Goal: Task Accomplishment & Management: Use online tool/utility

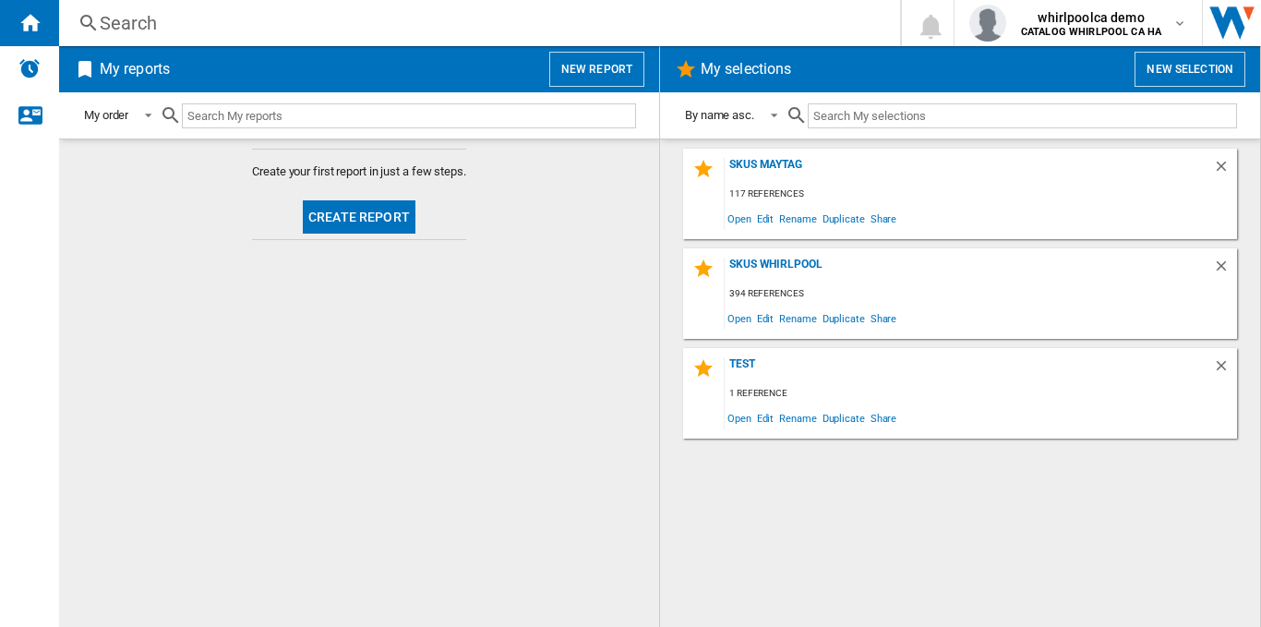
click at [386, 463] on md-content "Create your first report in just a few steps. Create report" at bounding box center [359, 382] width 600 height 488
click at [598, 66] on button "New report" at bounding box center [596, 69] width 95 height 35
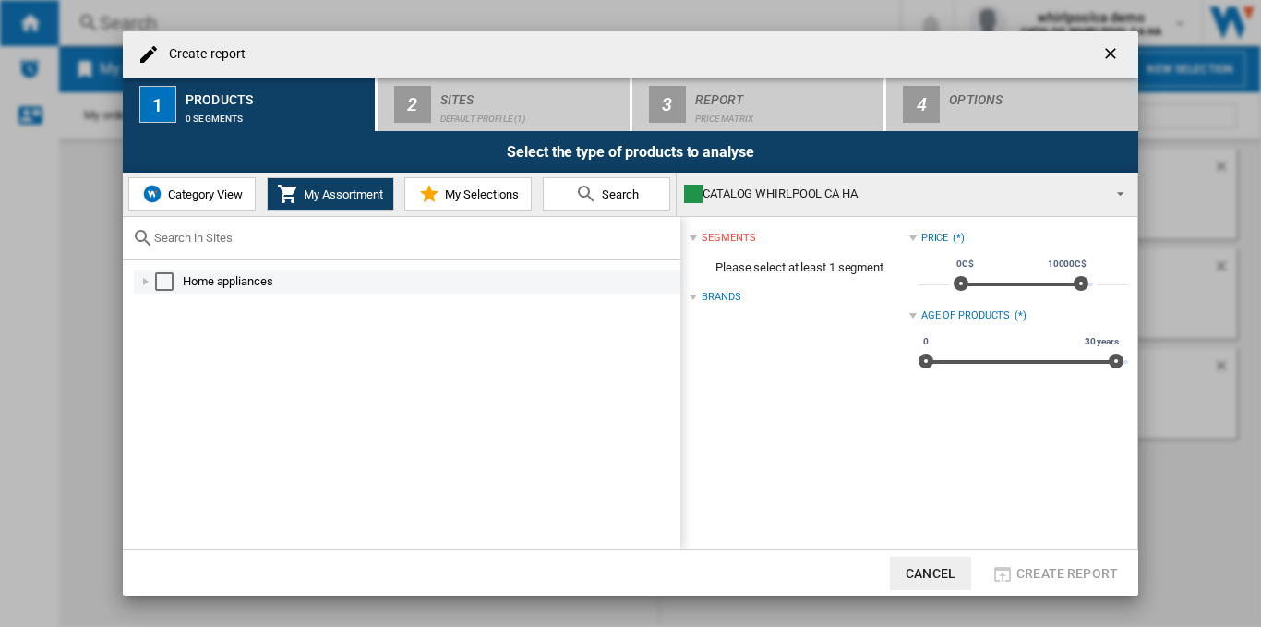
click at [160, 277] on div "Select" at bounding box center [164, 281] width 18 height 18
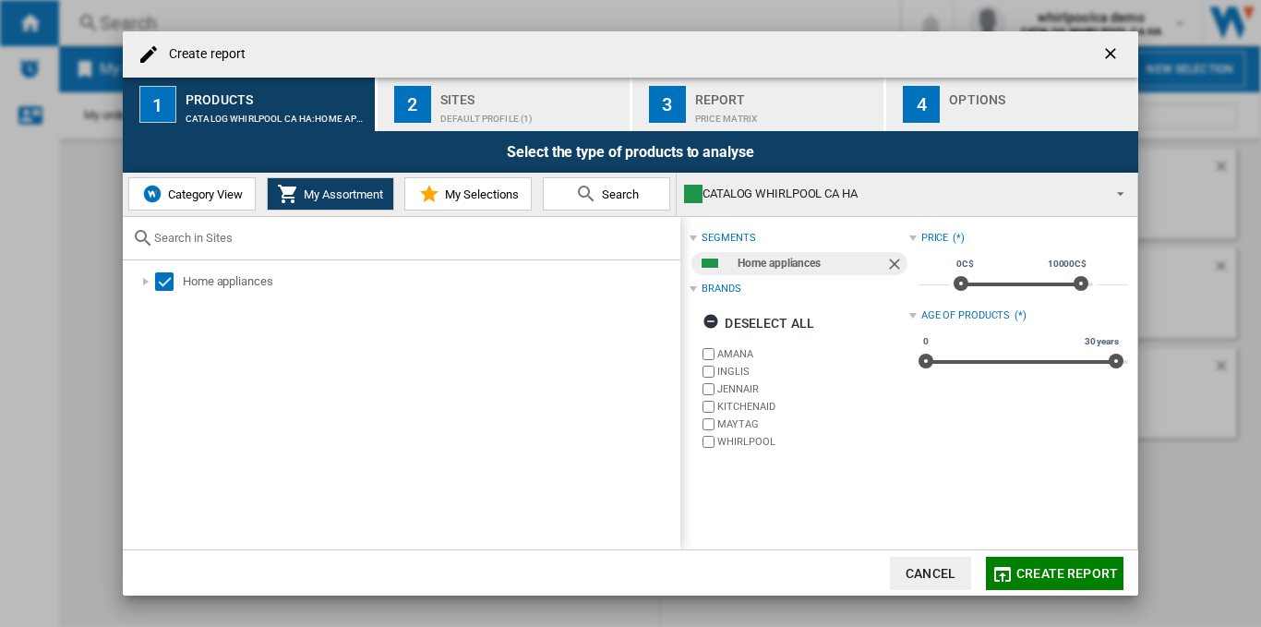
click at [421, 96] on div "2" at bounding box center [412, 104] width 37 height 37
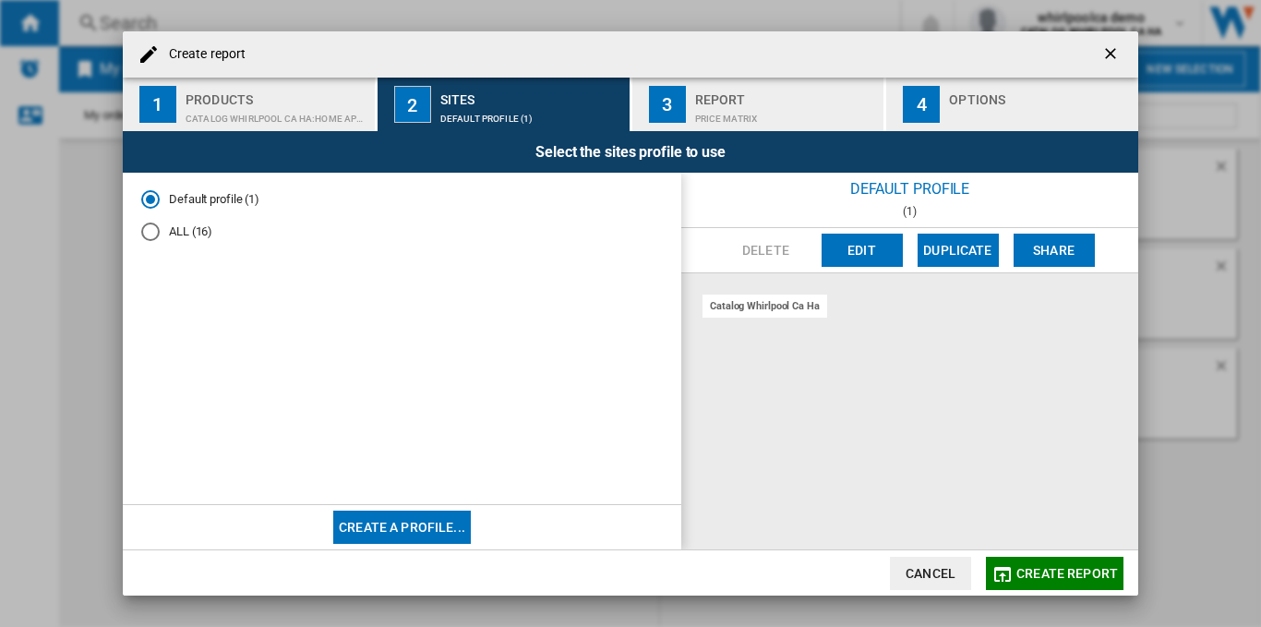
click at [394, 521] on button "Create a profile..." at bounding box center [402, 526] width 138 height 33
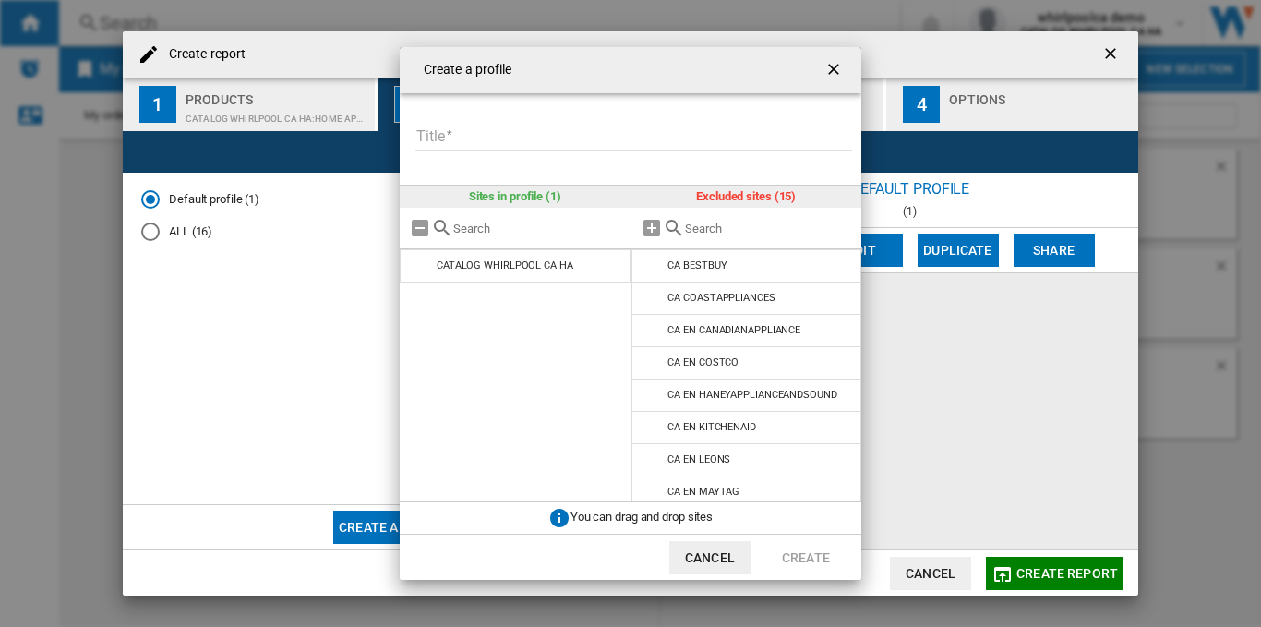
click at [713, 234] on input "text" at bounding box center [769, 229] width 168 height 14
click at [653, 322] on md-icon at bounding box center [652, 330] width 22 height 22
click at [582, 134] on input "Title" at bounding box center [633, 137] width 437 height 28
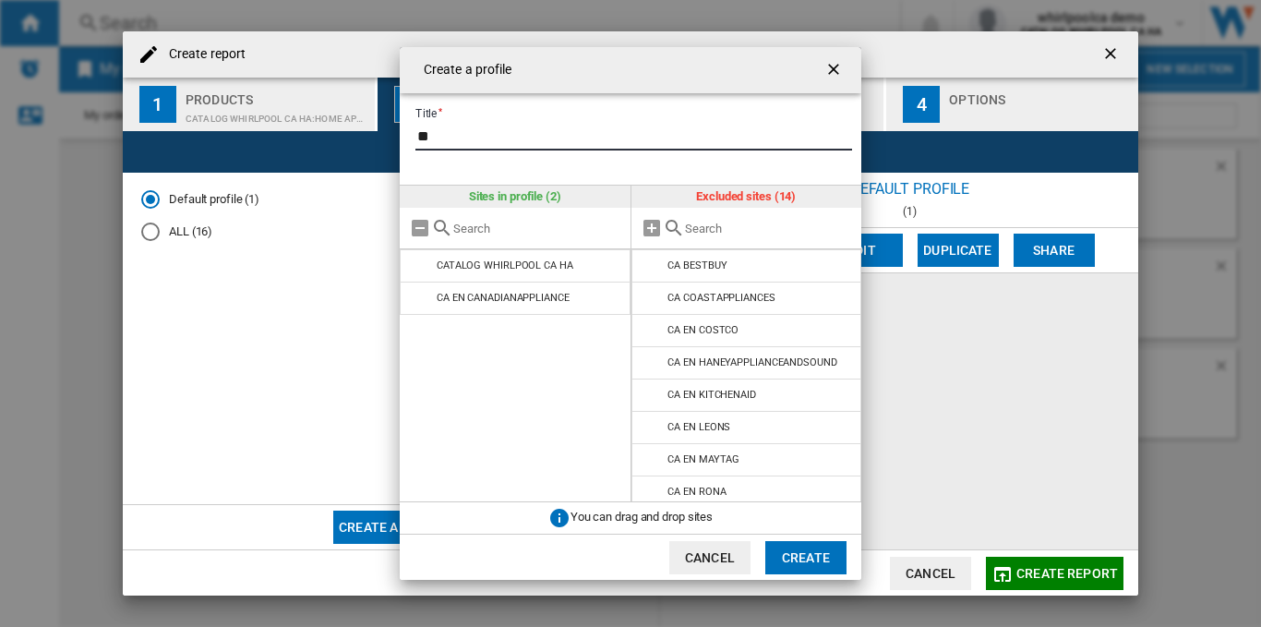
type input "*"
type input "****"
click at [780, 553] on button "Create" at bounding box center [805, 557] width 81 height 33
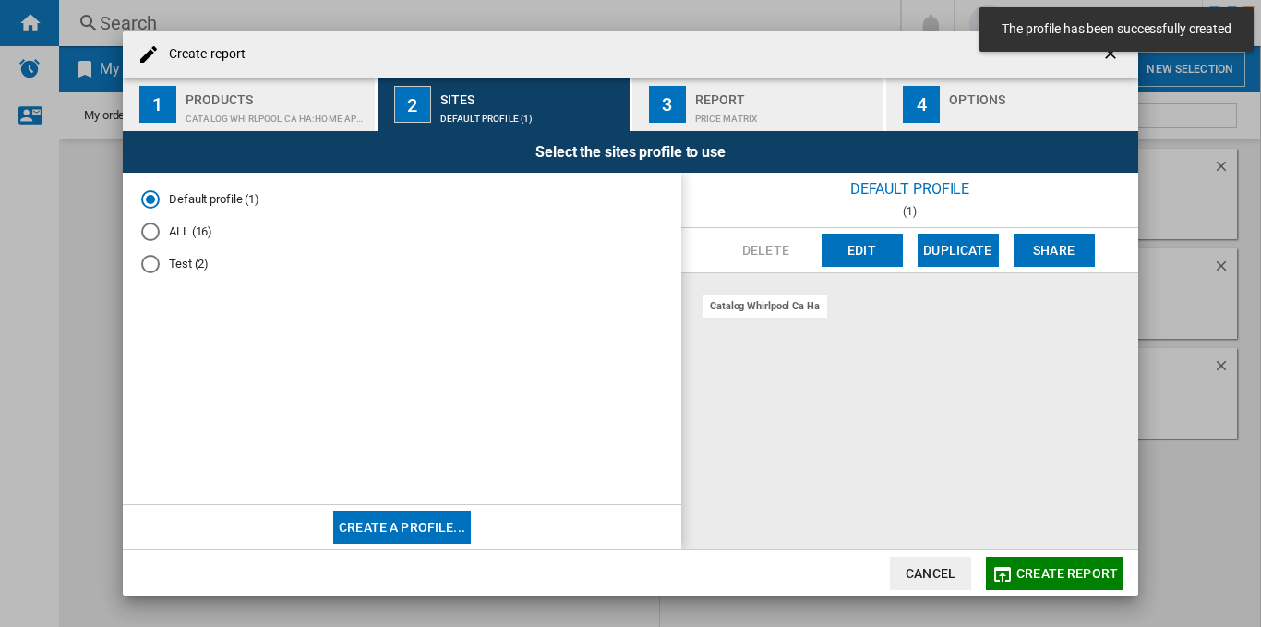
click at [258, 267] on md-radio-button "Test (2)" at bounding box center [402, 264] width 522 height 18
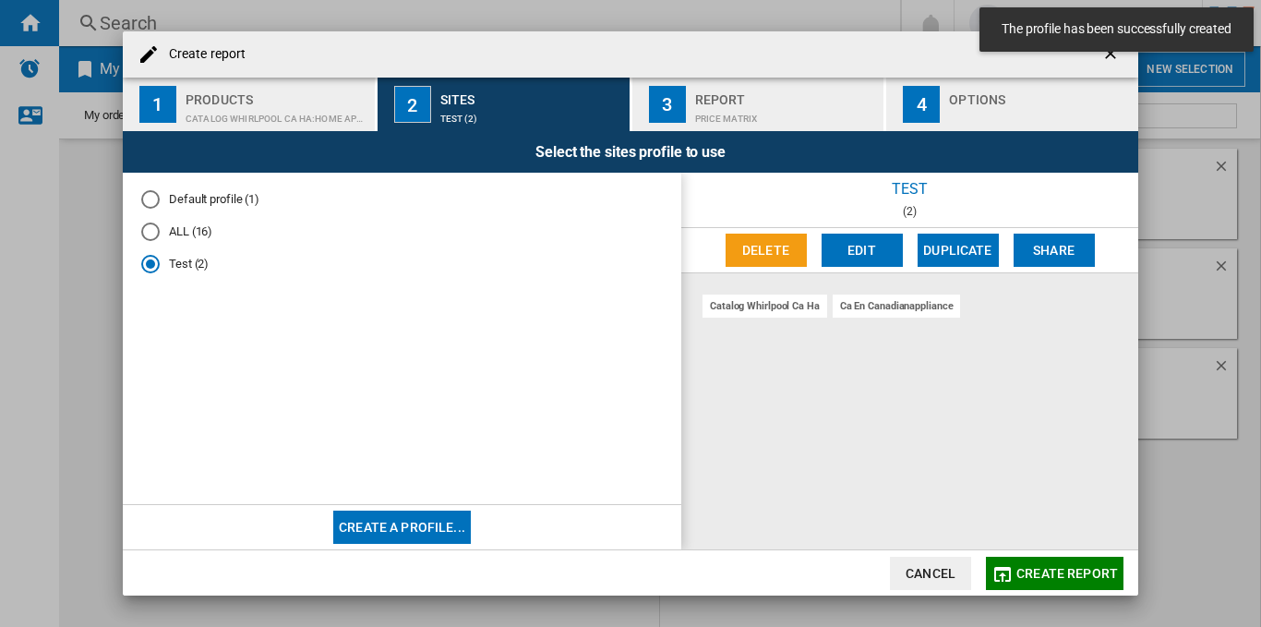
click at [1064, 573] on span "Create report" at bounding box center [1067, 573] width 102 height 15
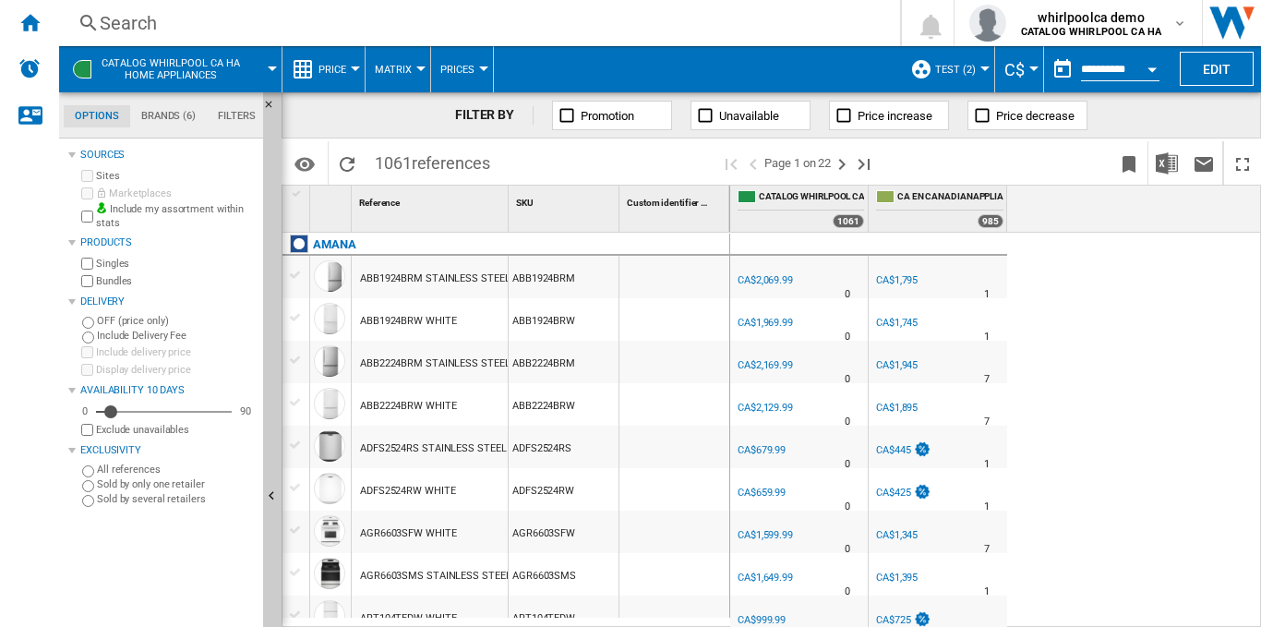
drag, startPoint x: 137, startPoint y: 8, endPoint x: 137, endPoint y: 23, distance: 14.8
click at [137, 18] on div "Search Search 0 whirlpoolca demo CATALOG WHIRLPOOL CA HA CATALOG WHIRLPOOL CA H…" at bounding box center [660, 23] width 1202 height 46
click at [137, 27] on div "Search" at bounding box center [476, 23] width 752 height 26
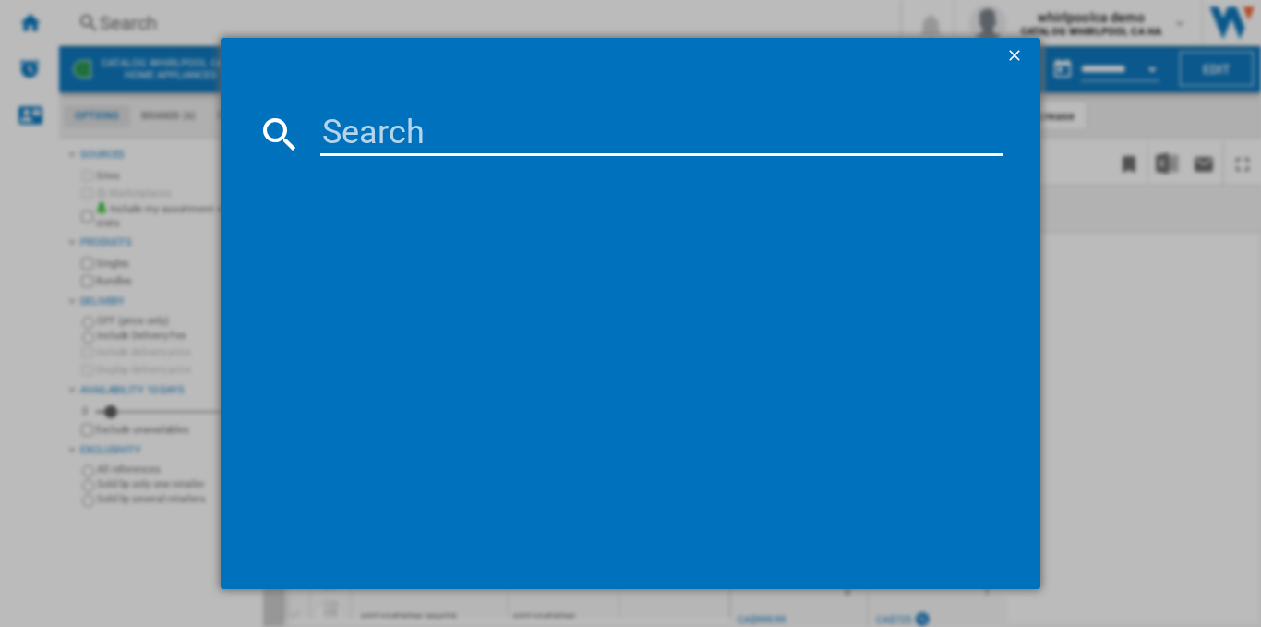
click at [377, 127] on input at bounding box center [661, 134] width 683 height 44
paste input "AMANA ADFS2524RS STAINLESS STEEL"
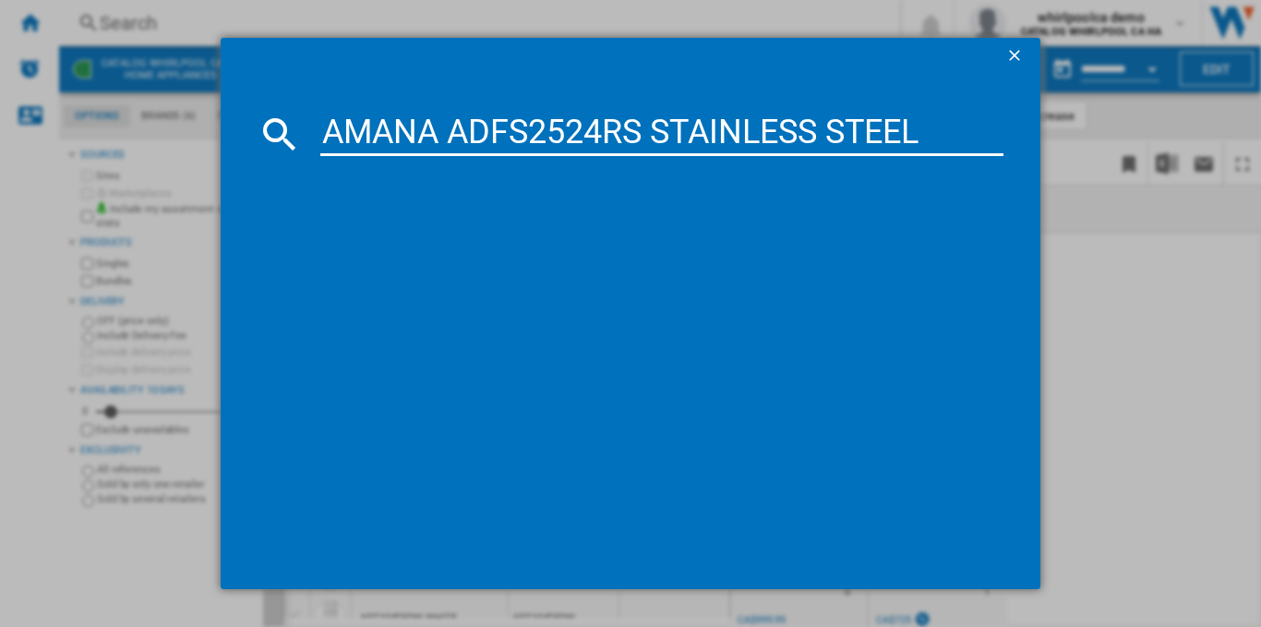
type input "AMANA ADFS2524RS STAINLESS STEEL"
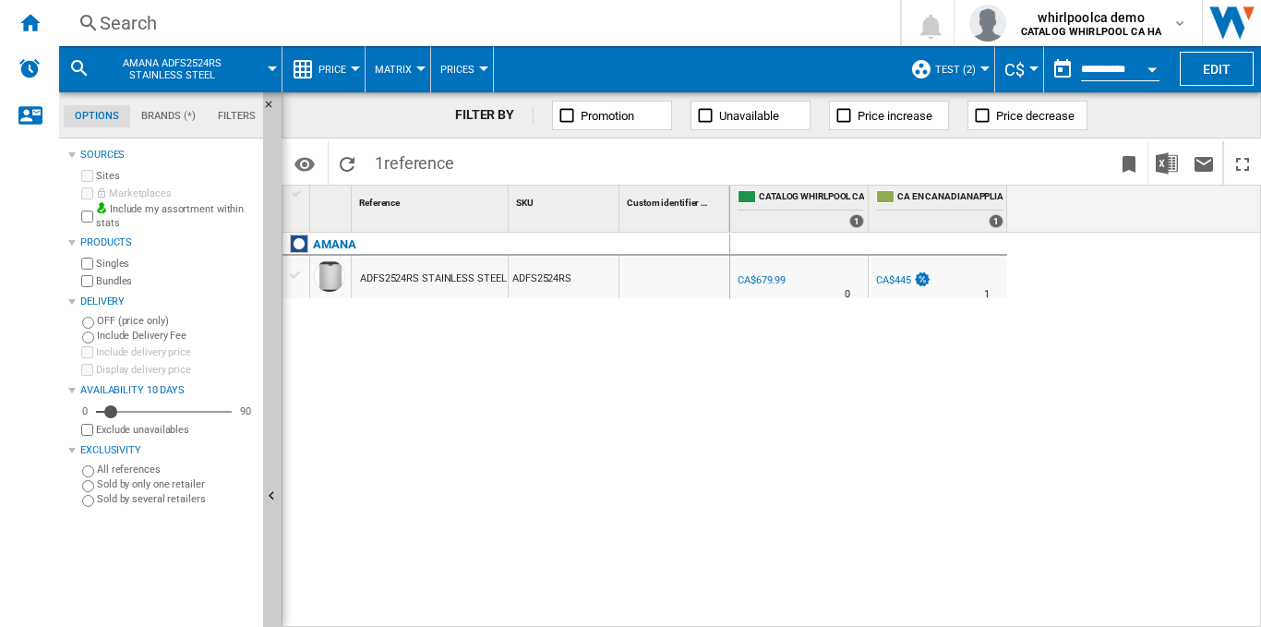
click at [222, 25] on div "Search" at bounding box center [476, 23] width 752 height 26
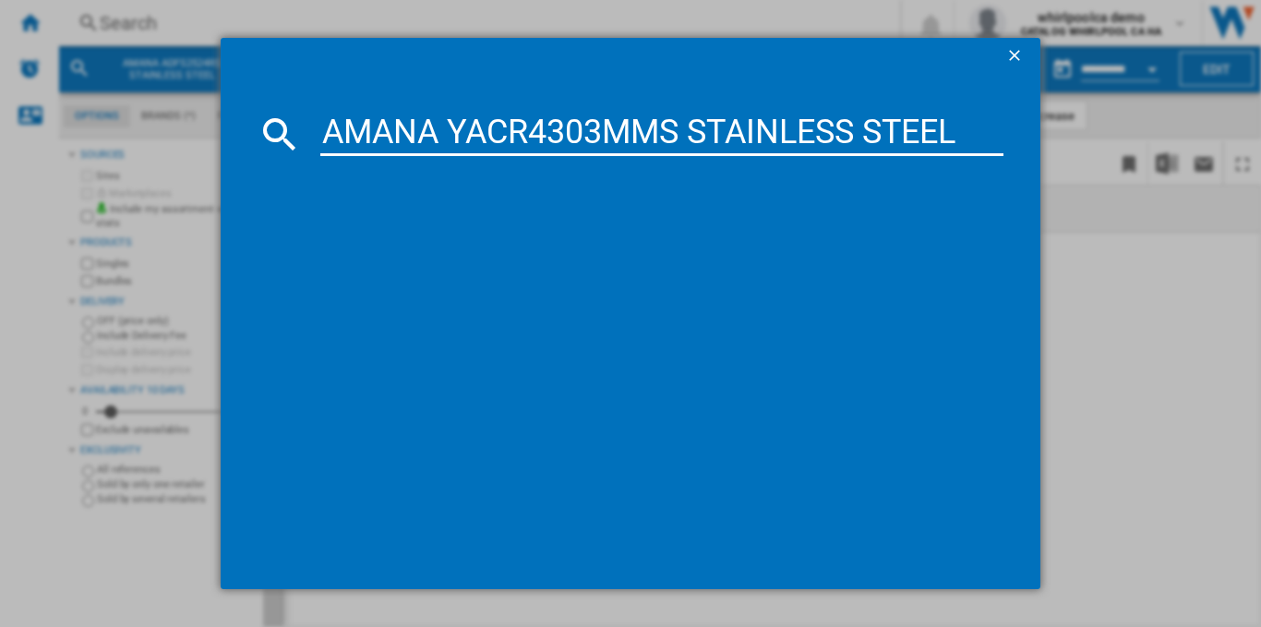
type input "AMANA YACR4303MMS STAINLESS STEEL"
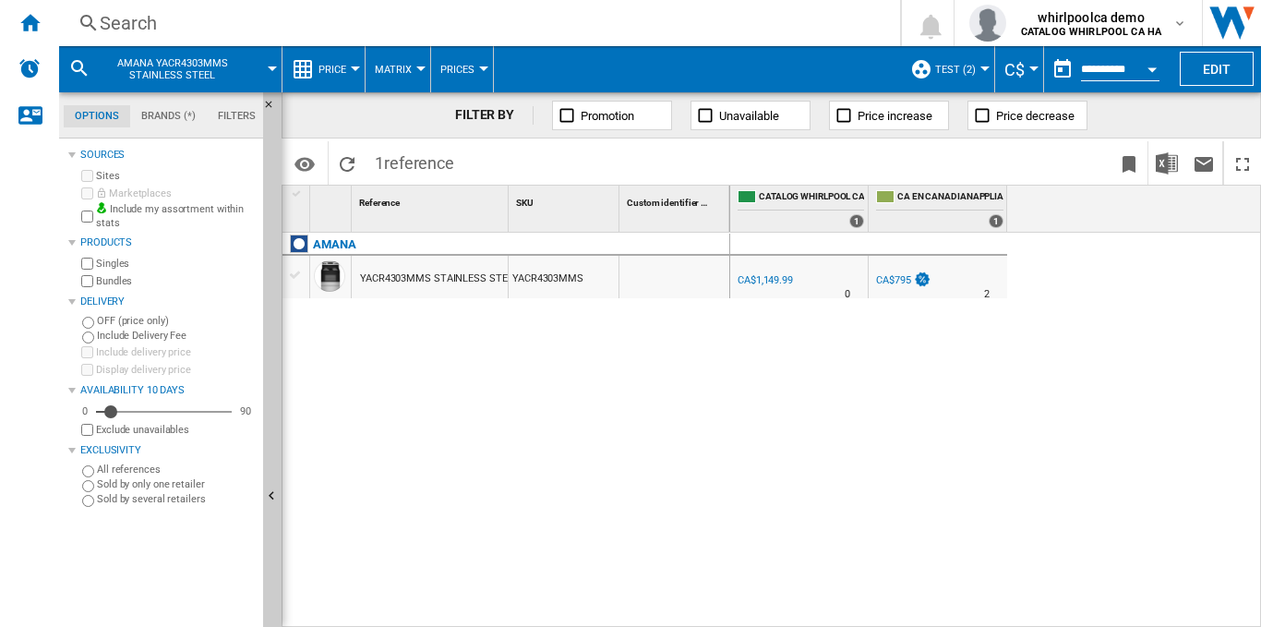
click at [209, 24] on div "Search" at bounding box center [476, 23] width 752 height 26
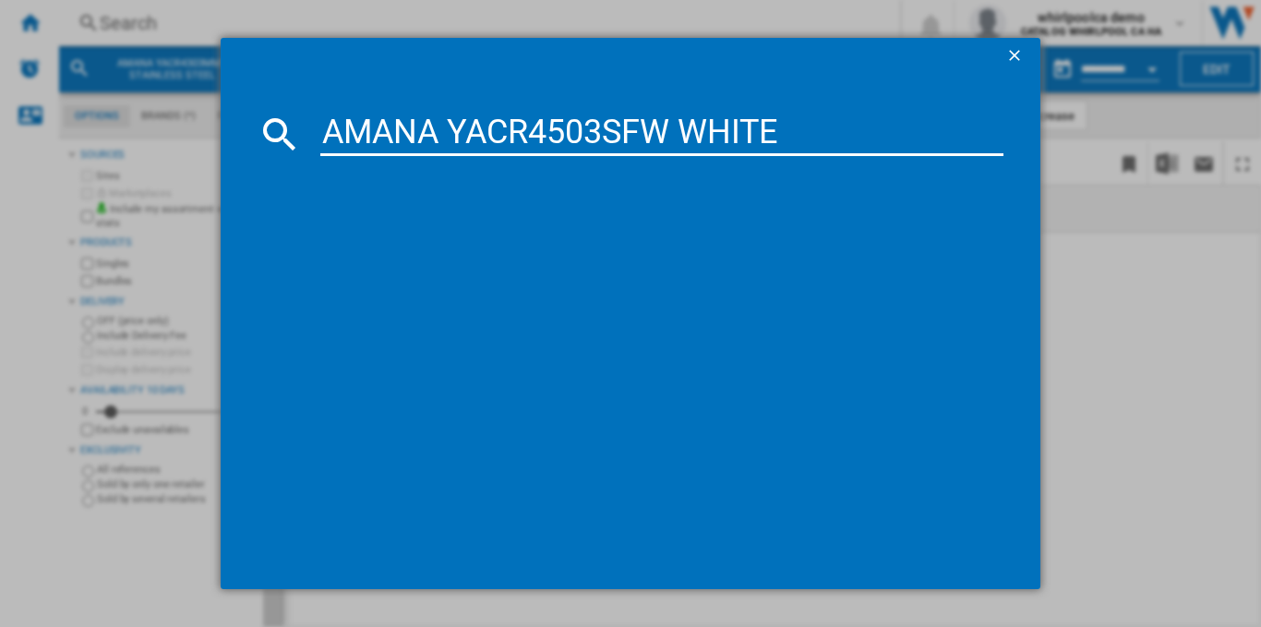
type input "AMANA YACR4503SFW WHITE"
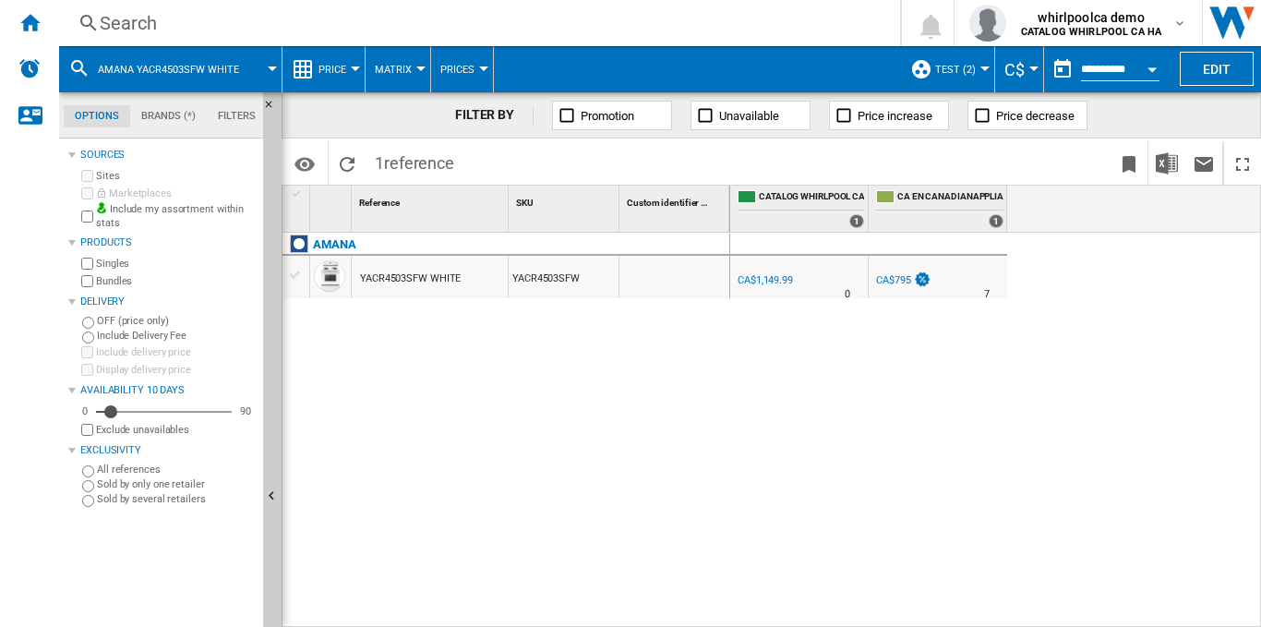
click at [243, 68] on button "AMANA YACR4503SFW WHITE" at bounding box center [178, 69] width 160 height 46
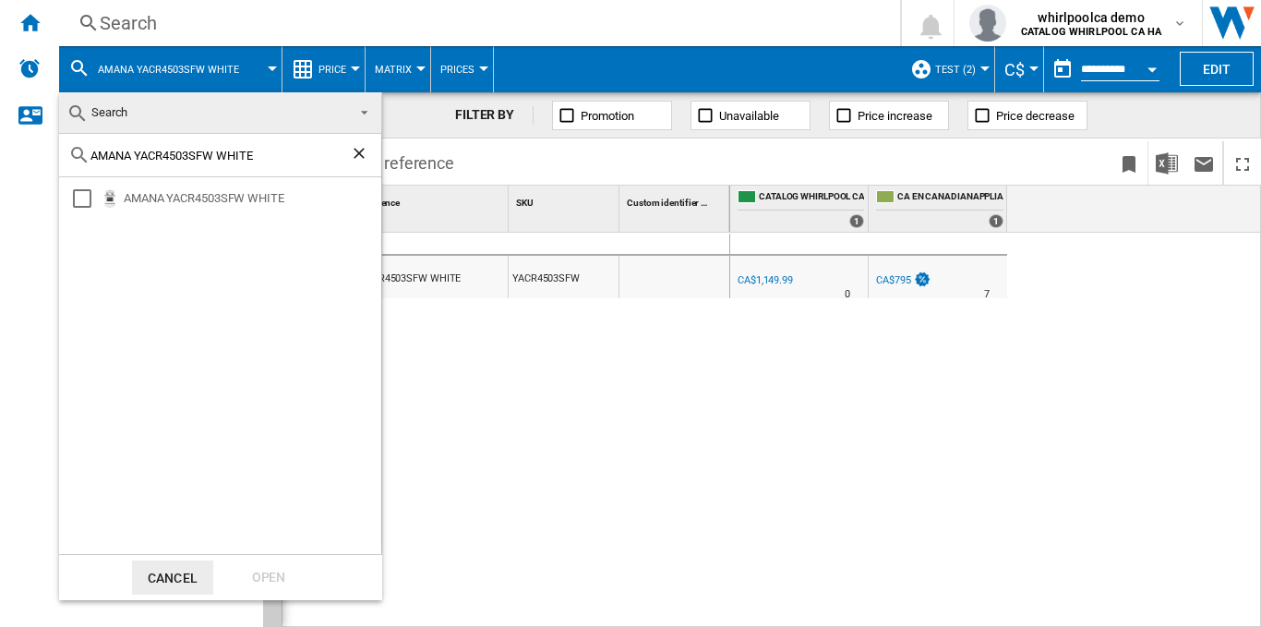
click at [362, 154] on ng-md-icon "Clear search" at bounding box center [361, 155] width 22 height 22
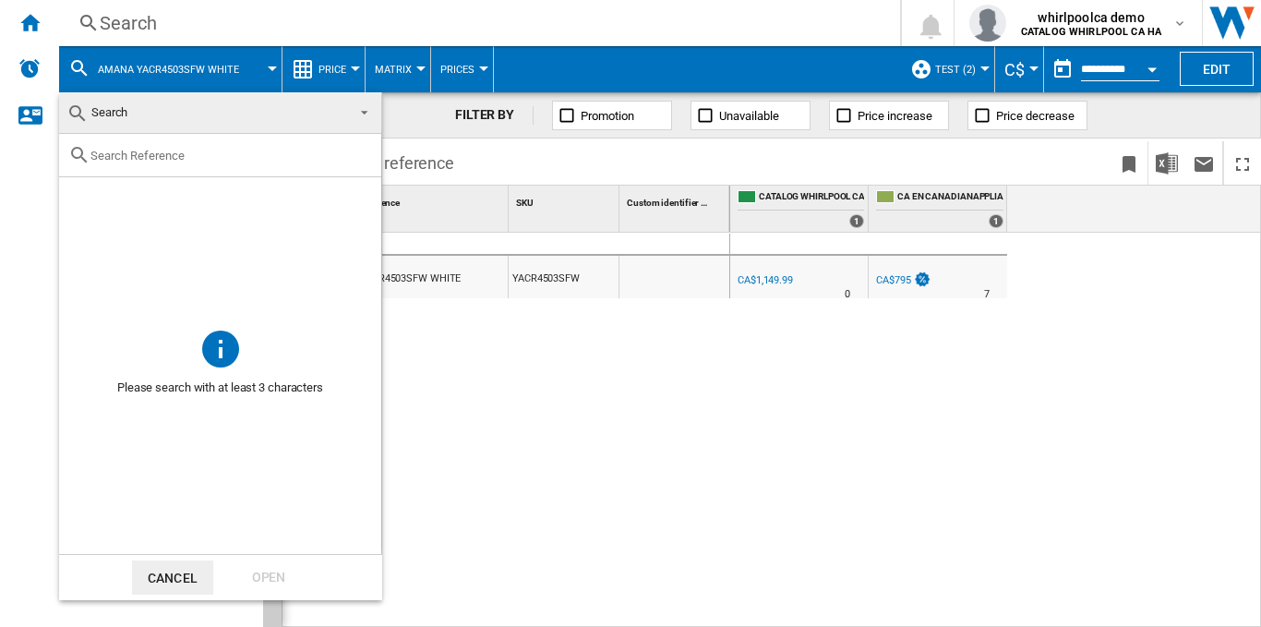
click at [88, 161] on md-icon at bounding box center [79, 155] width 22 height 22
click at [81, 92] on md-select-value "Search" at bounding box center [220, 113] width 322 height 42
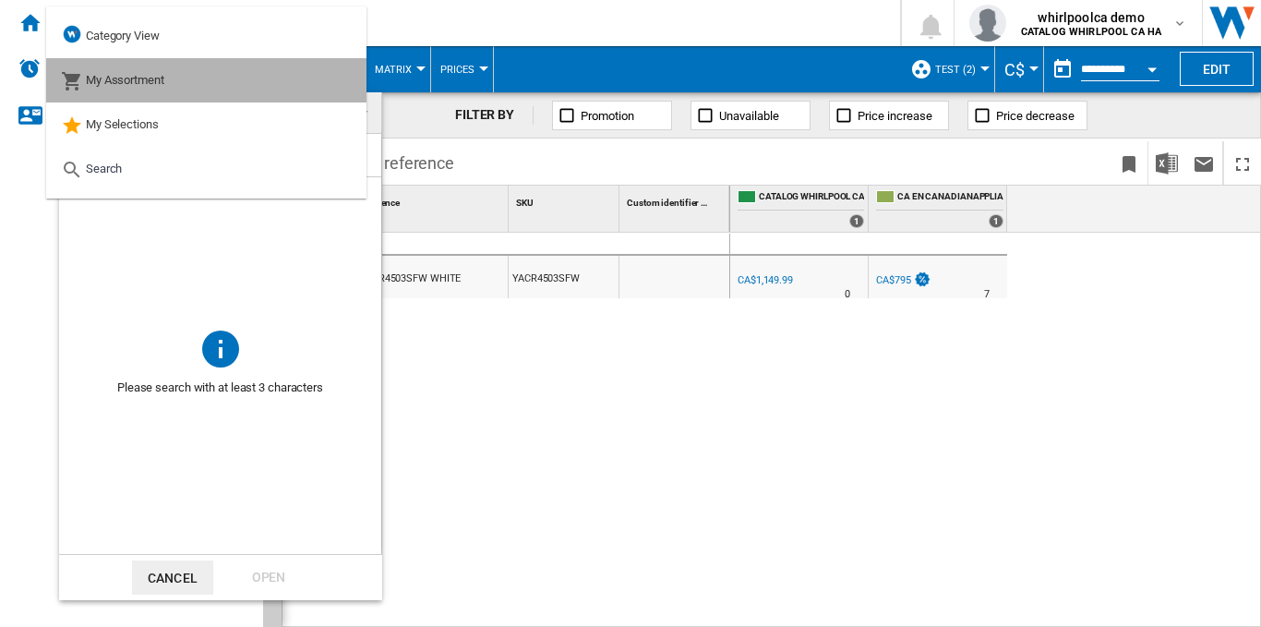
click at [129, 77] on span "My Assortment" at bounding box center [125, 80] width 78 height 14
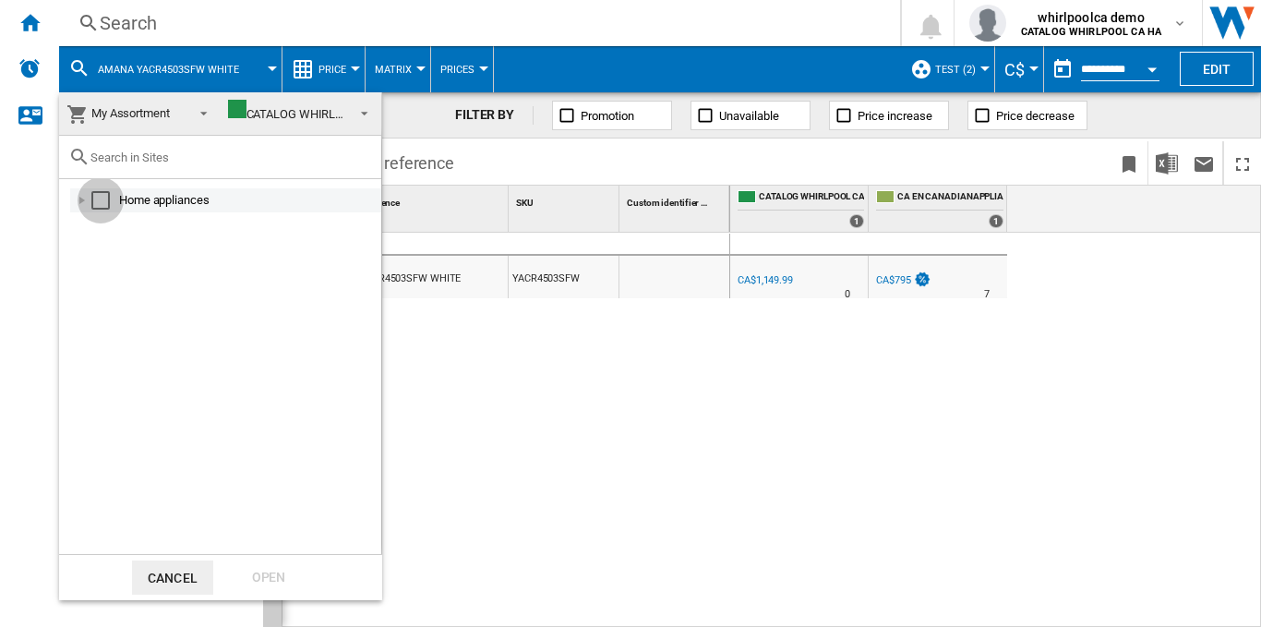
click at [97, 198] on div "Select" at bounding box center [100, 200] width 18 height 18
click at [258, 574] on div "Open" at bounding box center [268, 577] width 81 height 34
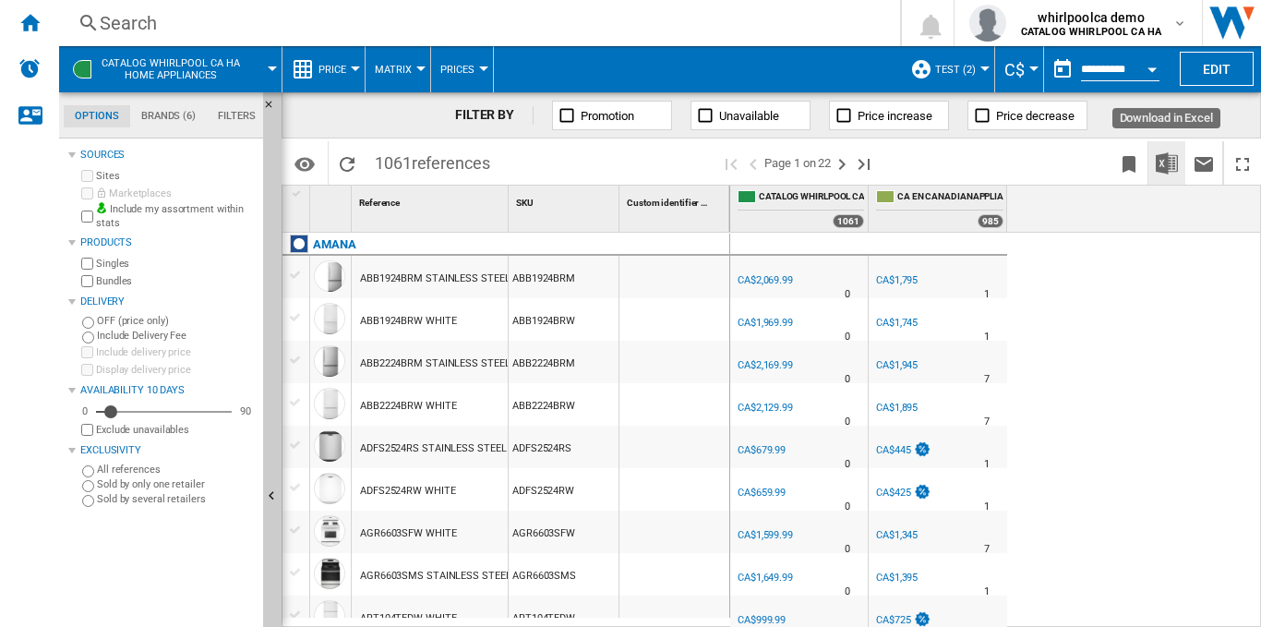
click at [1157, 169] on img "Download in Excel" at bounding box center [1167, 163] width 22 height 22
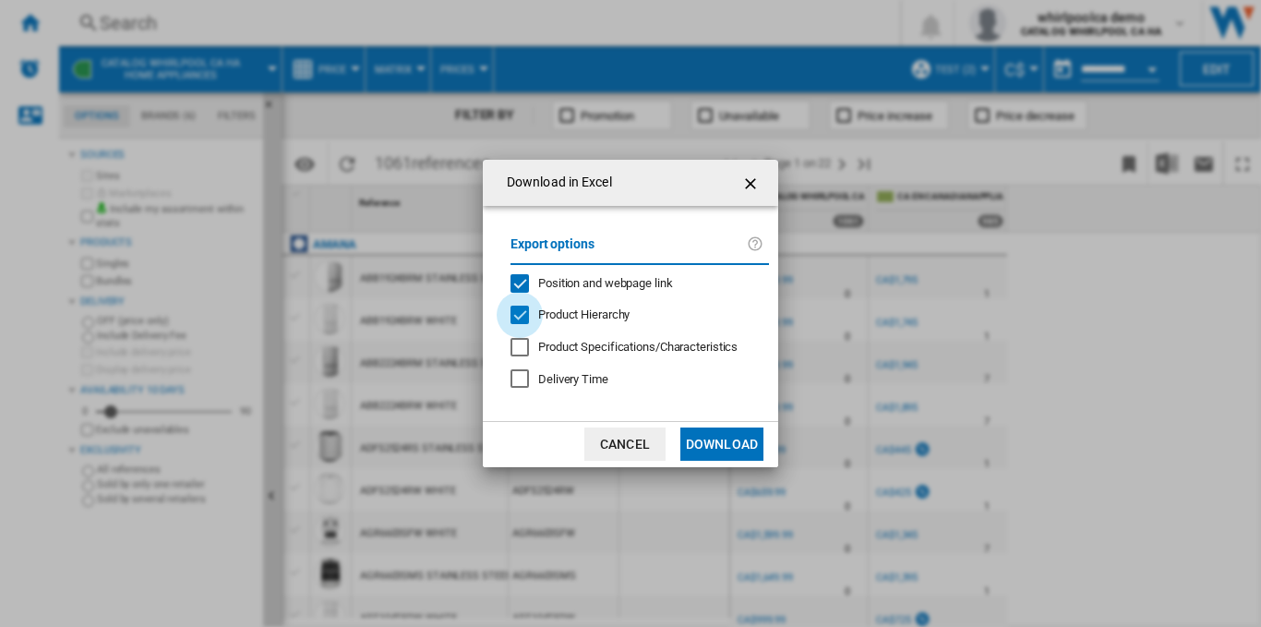
click at [528, 324] on div "Product Hierarchy" at bounding box center [519, 315] width 18 height 18
click at [724, 445] on button "Download" at bounding box center [721, 443] width 83 height 33
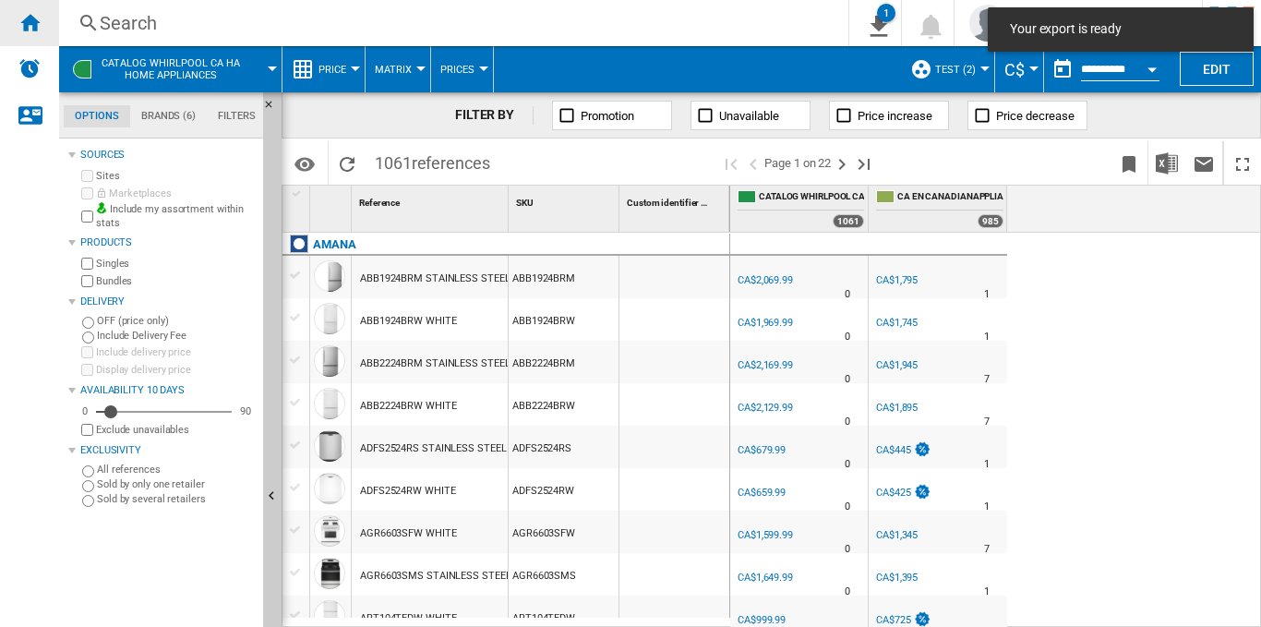
click at [14, 36] on div "Home" at bounding box center [29, 23] width 59 height 46
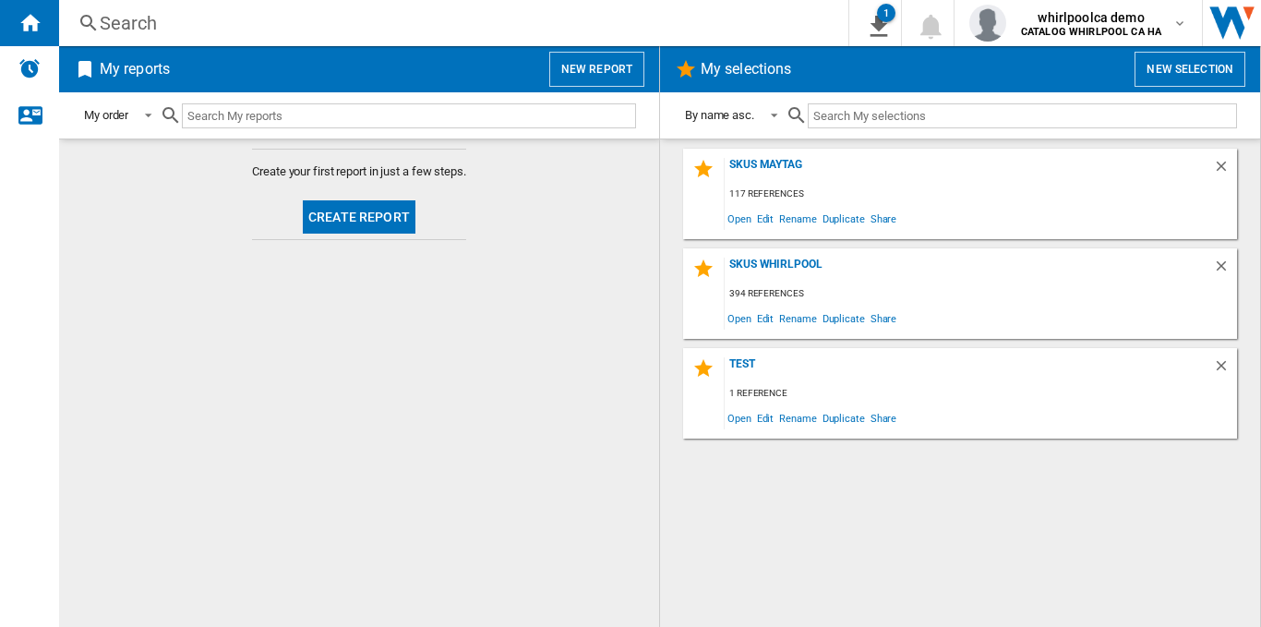
click at [568, 76] on button "New report" at bounding box center [596, 69] width 95 height 35
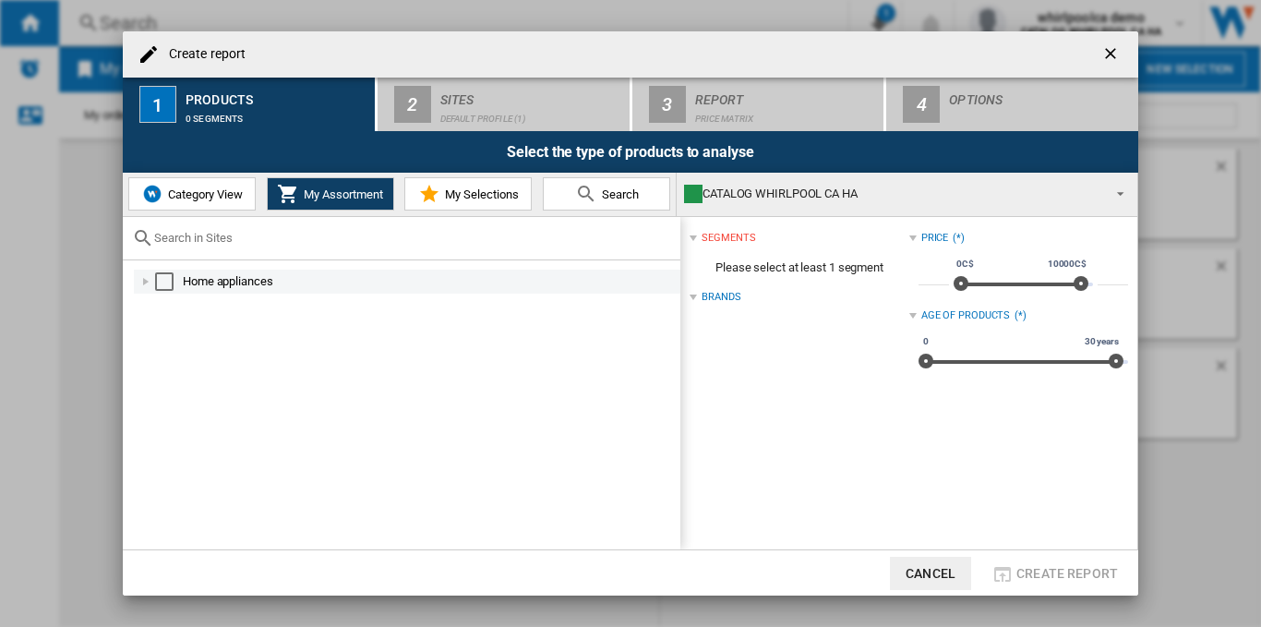
click at [261, 274] on div "Home appliances" at bounding box center [407, 282] width 546 height 24
click at [204, 286] on div "Home appliances" at bounding box center [430, 281] width 495 height 18
click at [166, 280] on div "Select" at bounding box center [164, 281] width 18 height 18
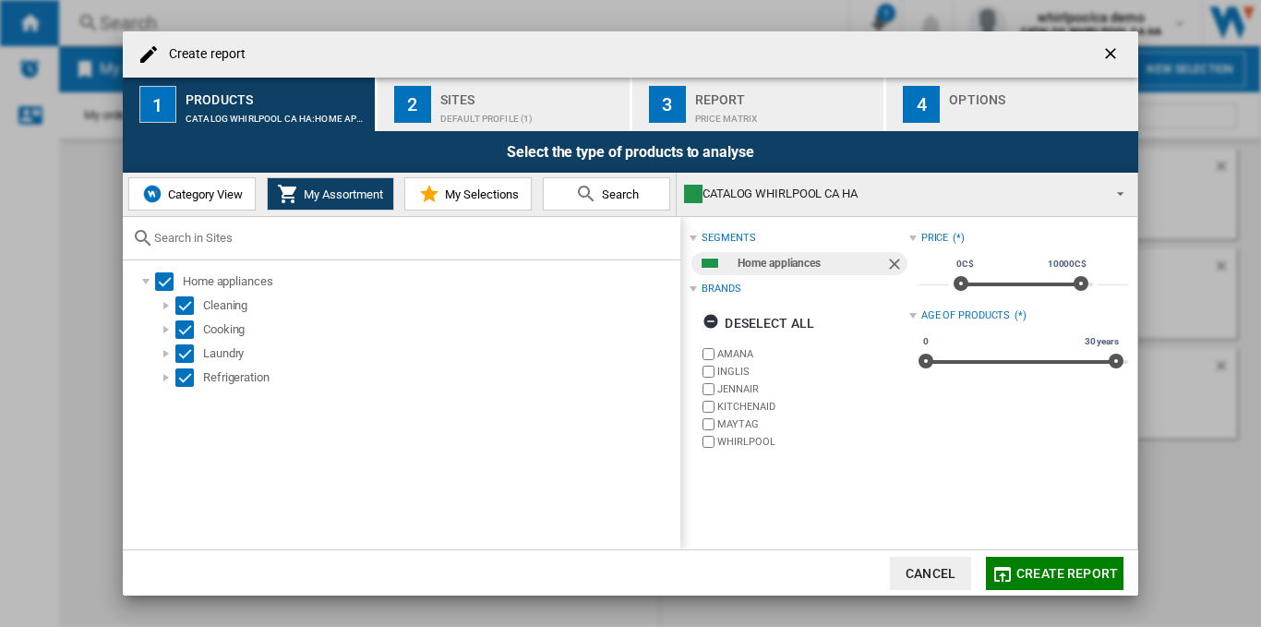
click at [412, 120] on div "2" at bounding box center [412, 104] width 37 height 37
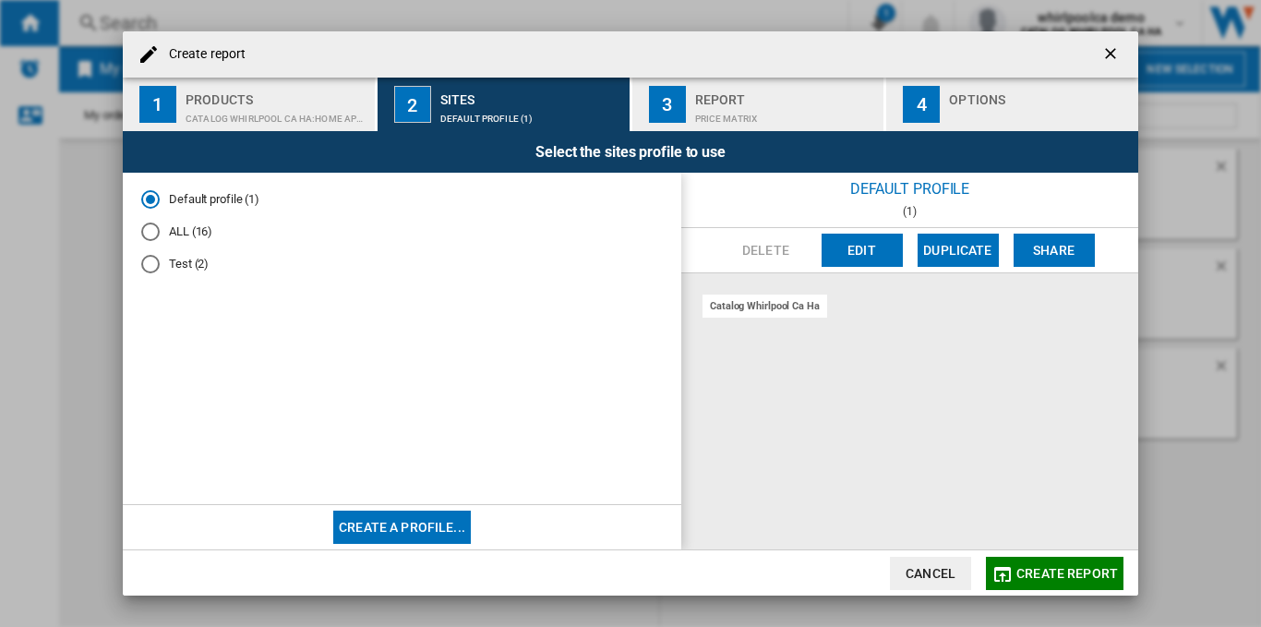
click at [151, 268] on div "Test (2)" at bounding box center [150, 264] width 18 height 18
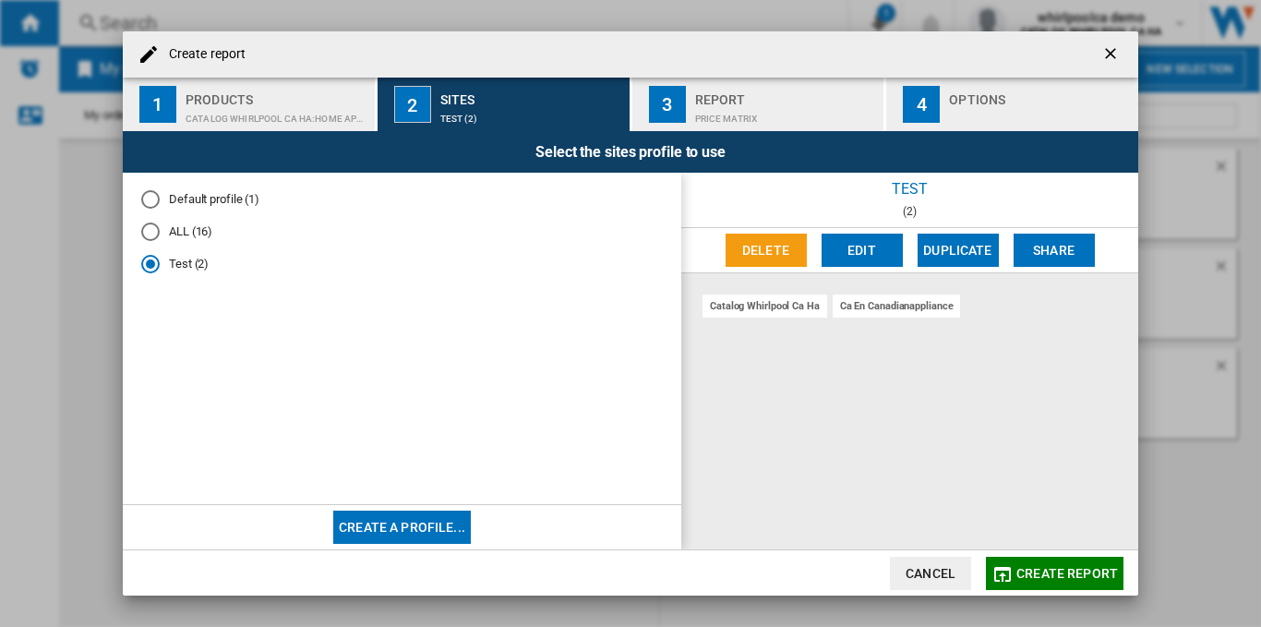
click at [769, 246] on button "Delete" at bounding box center [765, 250] width 81 height 33
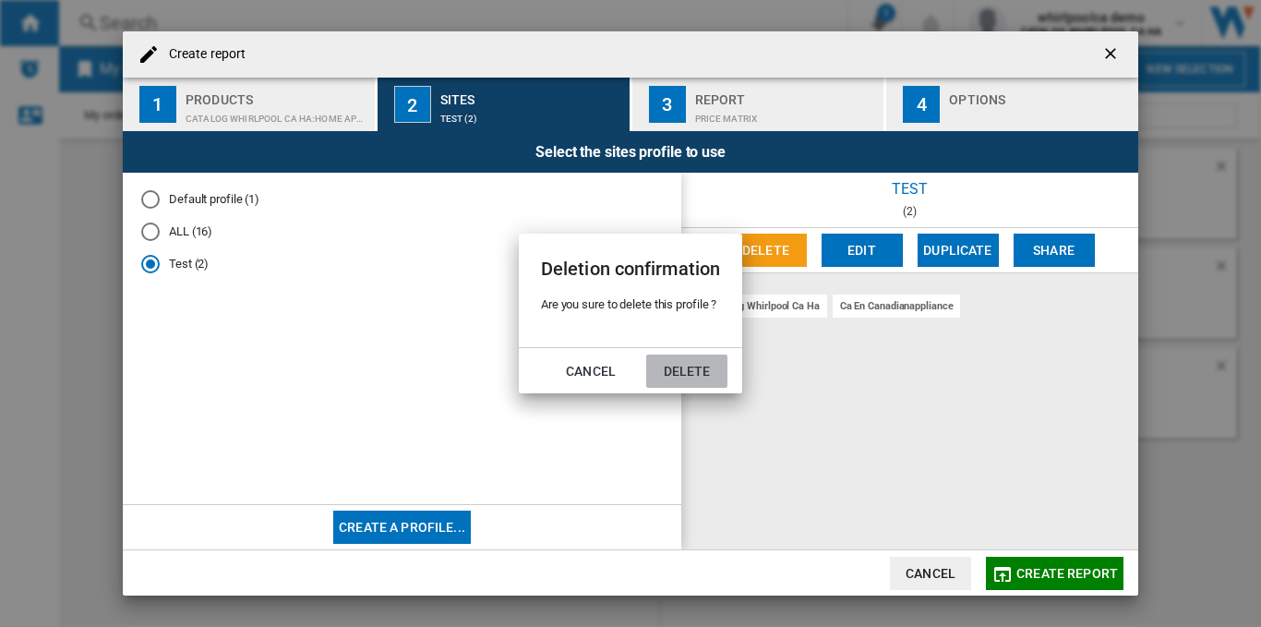
click at [676, 378] on button "Delete" at bounding box center [686, 370] width 81 height 33
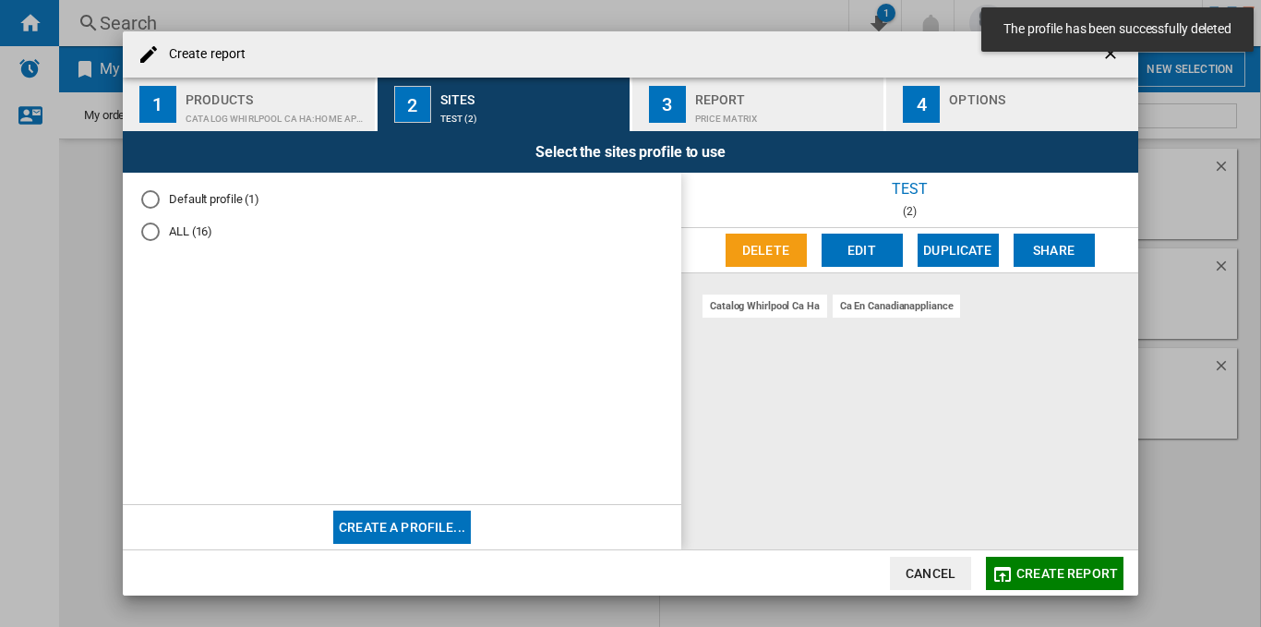
click at [1113, 62] on ng-md-icon "getI18NText('BUTTONS.CLOSE_DIALOG')" at bounding box center [1112, 55] width 22 height 22
